Goal: Information Seeking & Learning: Learn about a topic

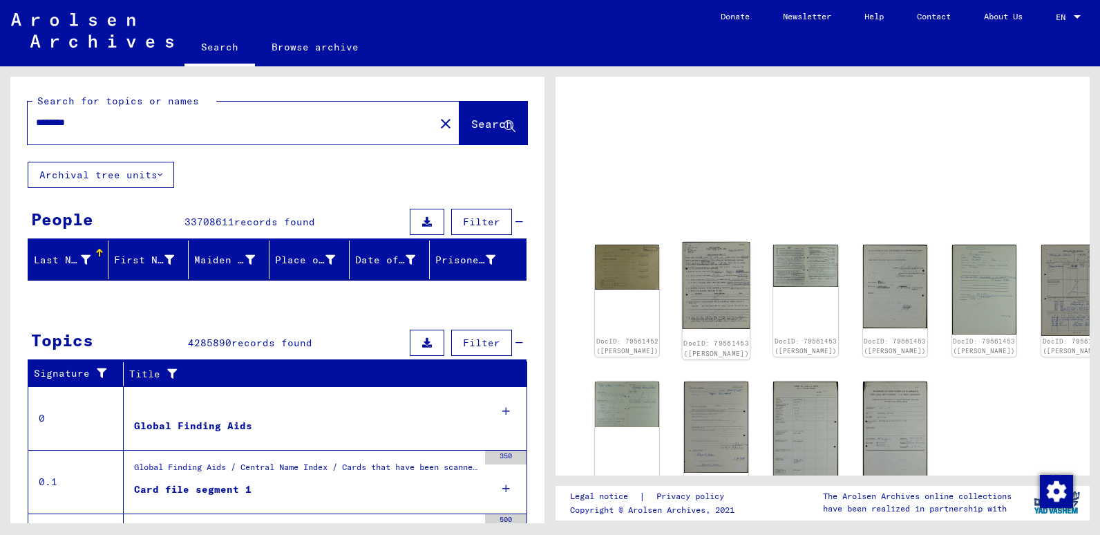
click at [695, 288] on img at bounding box center [717, 286] width 68 height 88
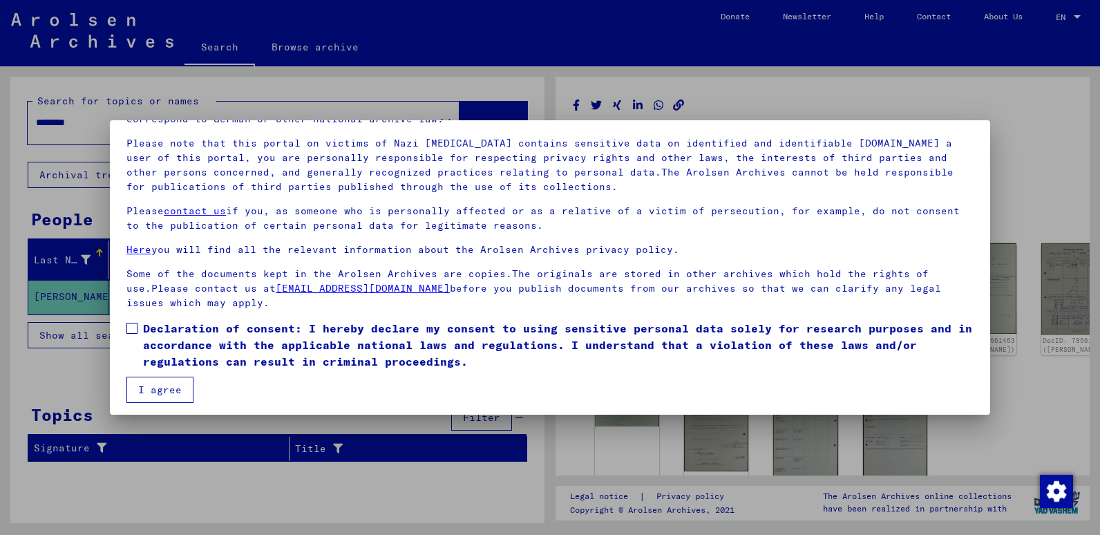
scroll to position [90, 0]
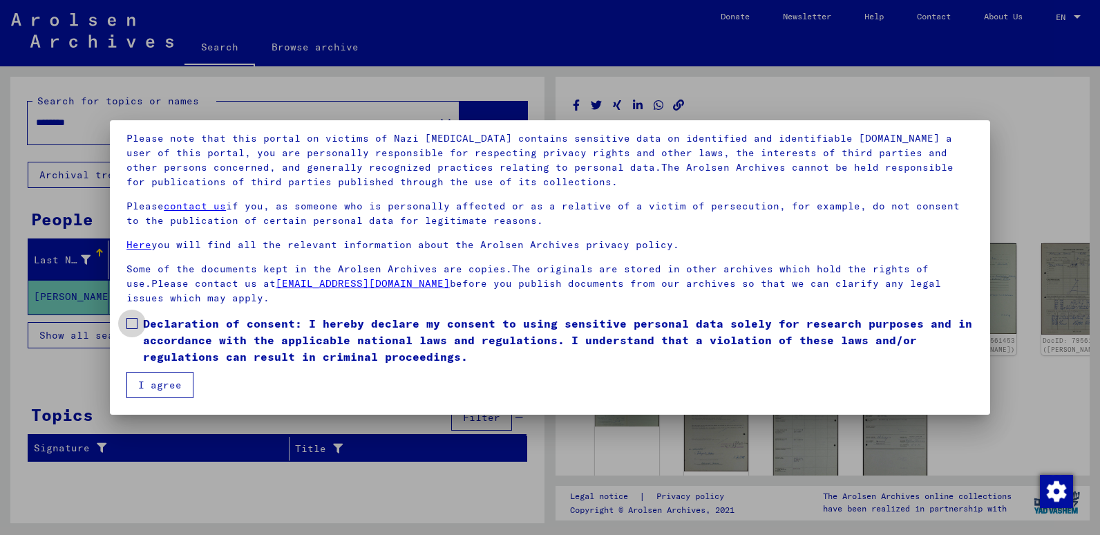
click at [131, 326] on span at bounding box center [131, 323] width 11 height 11
click at [146, 388] on button "I agree" at bounding box center [159, 385] width 67 height 26
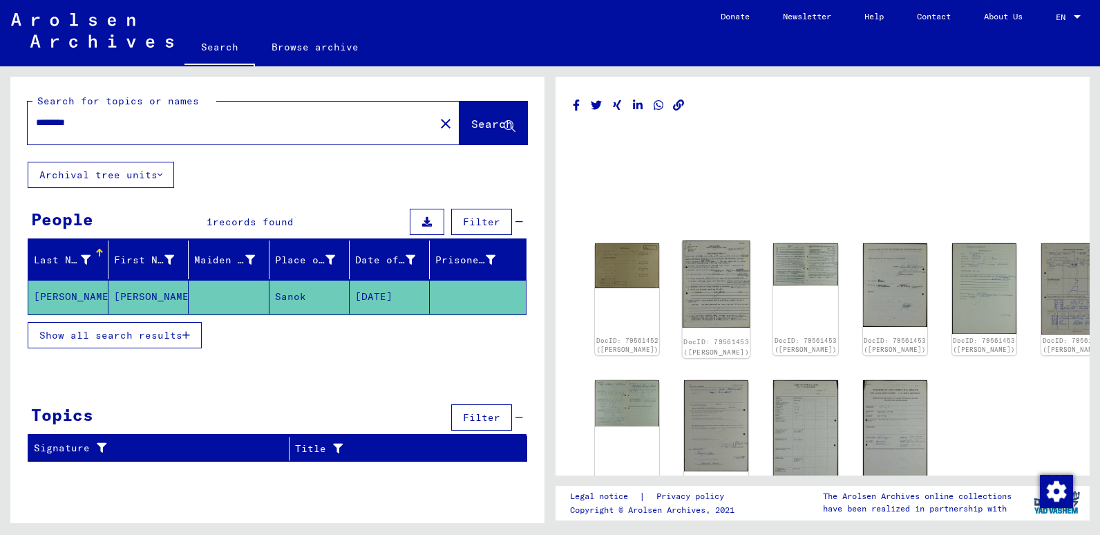
click at [711, 285] on img at bounding box center [717, 284] width 68 height 88
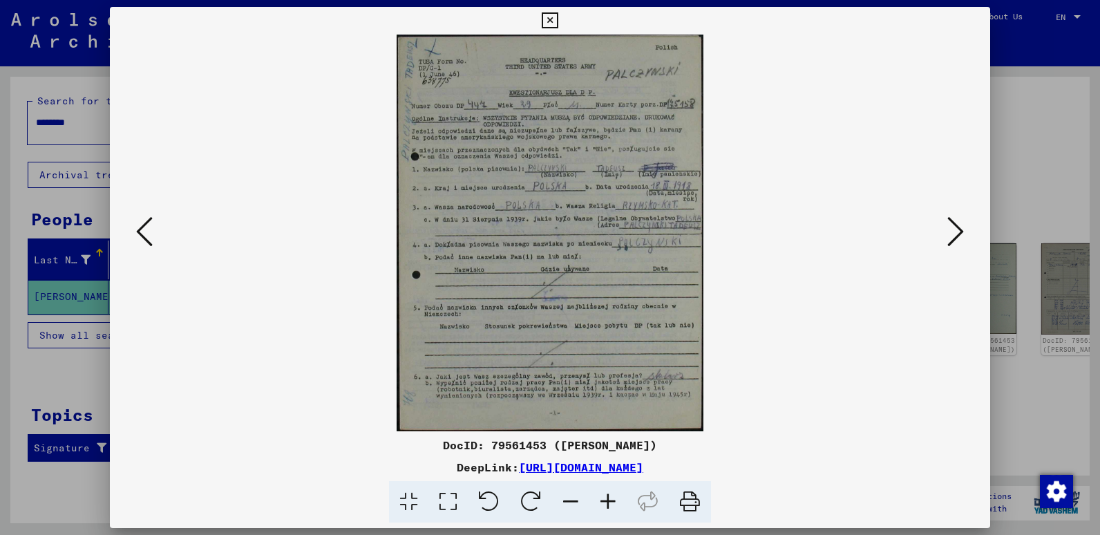
click at [531, 469] on link "[URL][DOMAIN_NAME]" at bounding box center [581, 467] width 124 height 14
click at [956, 236] on icon at bounding box center [955, 231] width 17 height 33
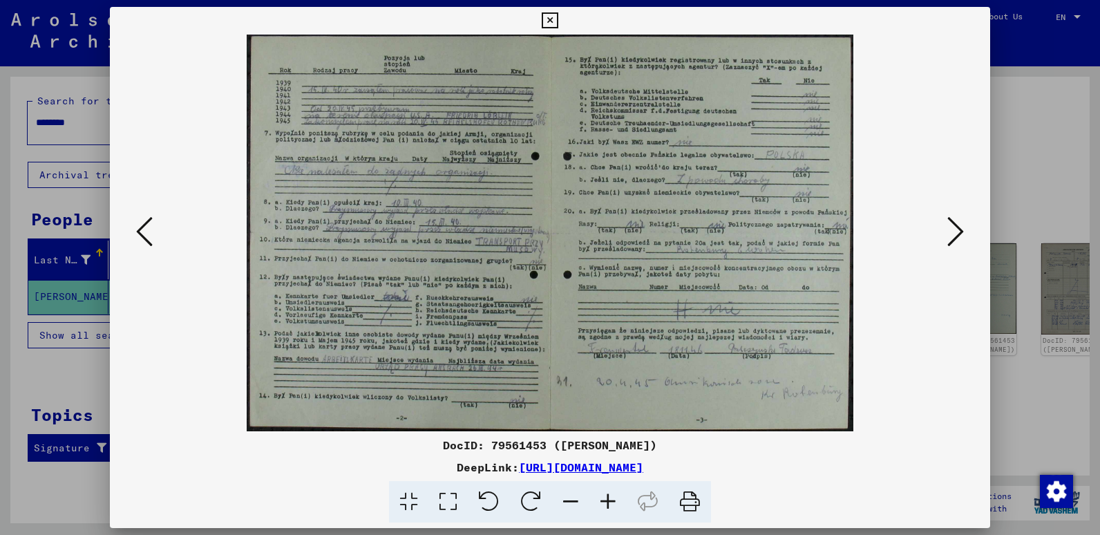
click at [956, 227] on icon at bounding box center [955, 231] width 17 height 33
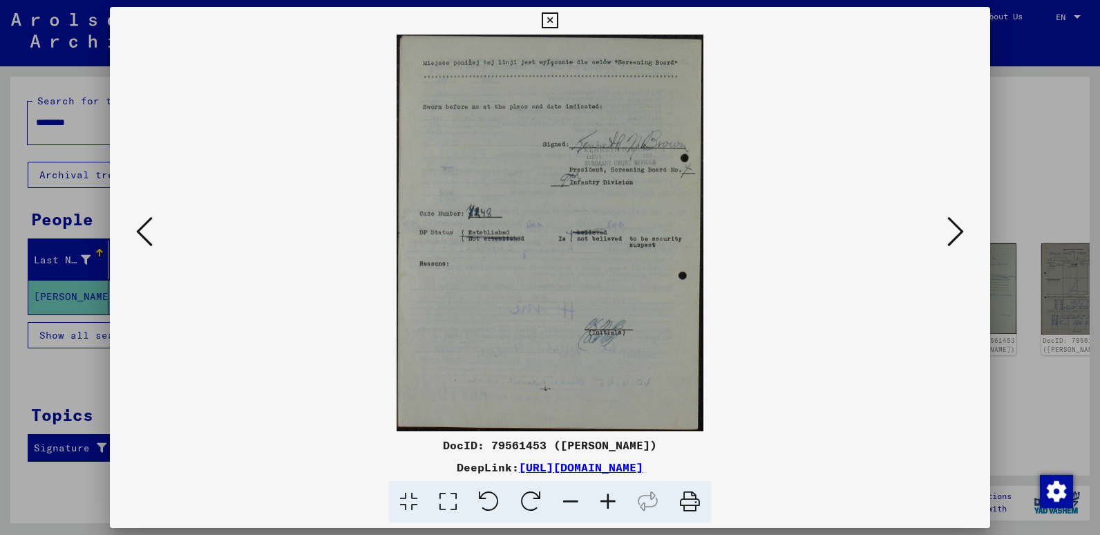
click at [956, 227] on icon at bounding box center [955, 231] width 17 height 33
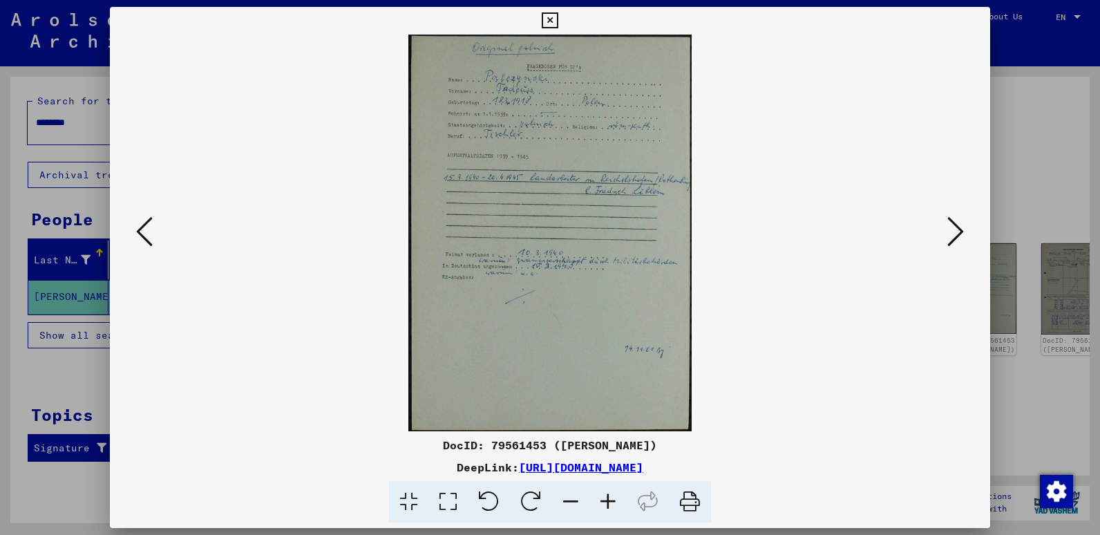
click at [956, 227] on icon at bounding box center [955, 231] width 17 height 33
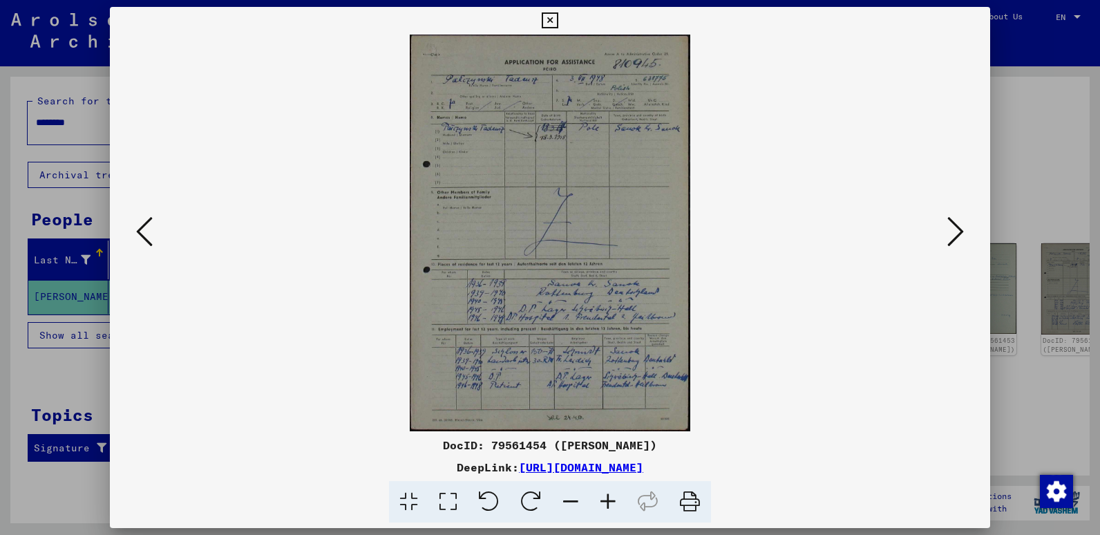
click at [961, 235] on icon at bounding box center [955, 231] width 17 height 33
